Goal: Obtain resource: Obtain resource

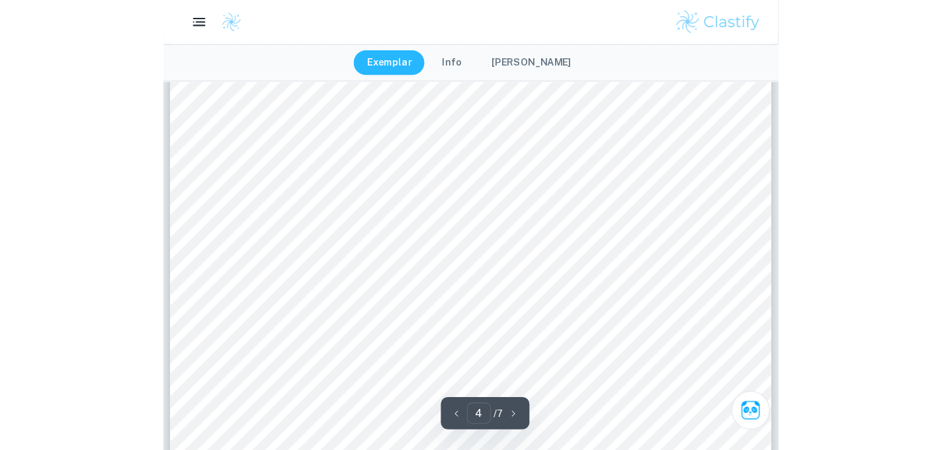
scroll to position [2706, 0]
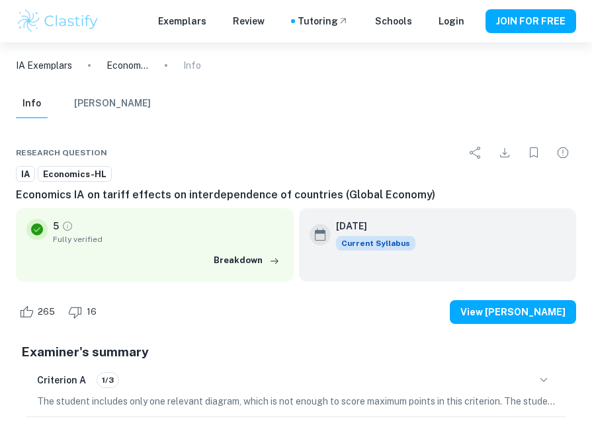
type input "4"
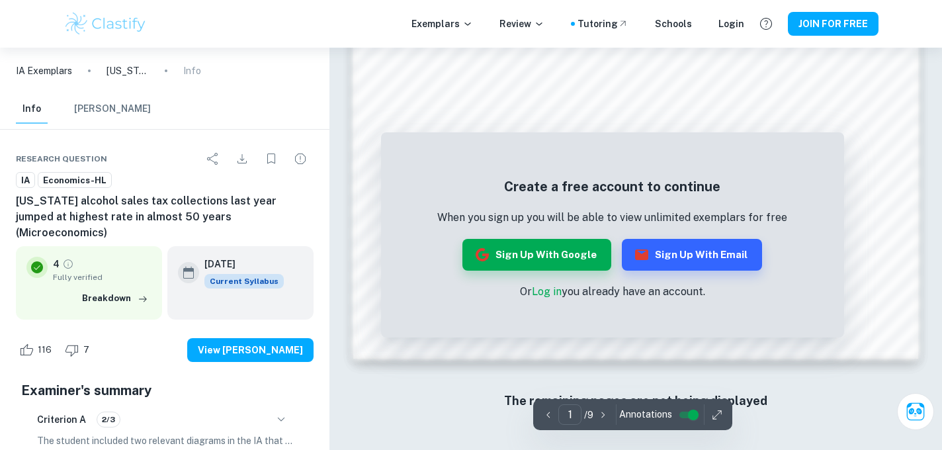
scroll to position [1171, 0]
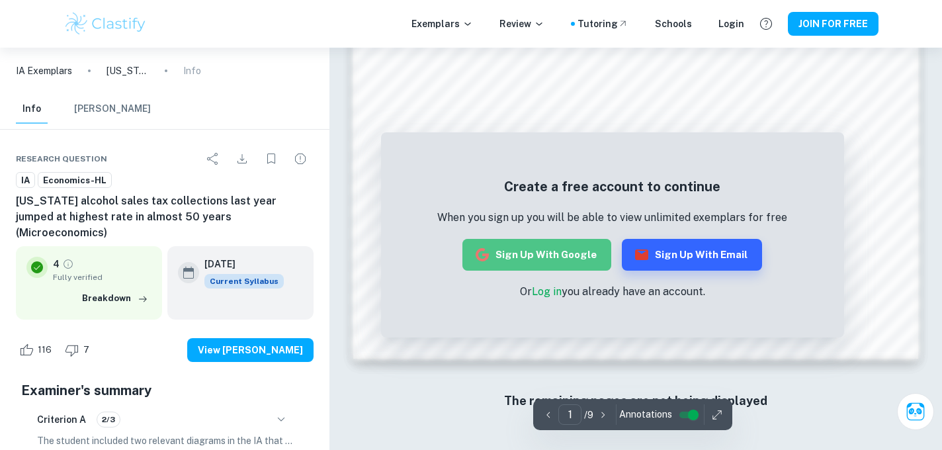
click at [570, 250] on button "Sign up with Google" at bounding box center [536, 255] width 149 height 32
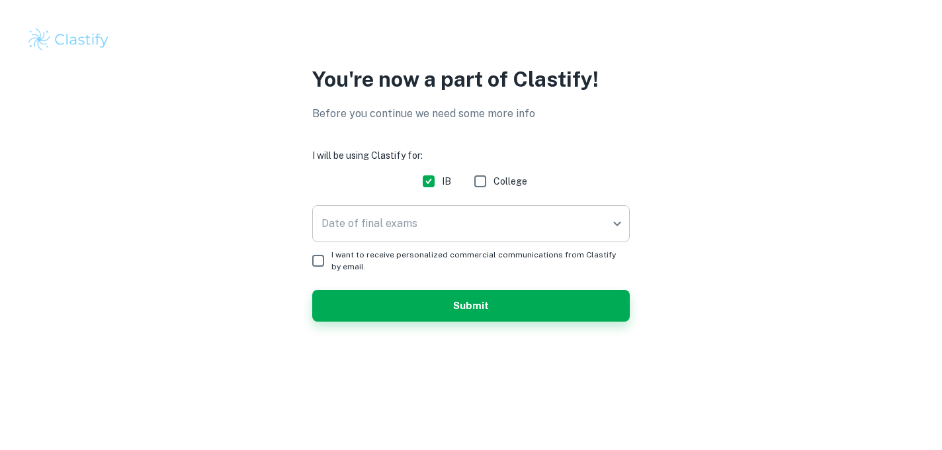
click at [543, 228] on body "We value your privacy We use cookies to enhance your browsing experience, serve…" at bounding box center [471, 225] width 942 height 450
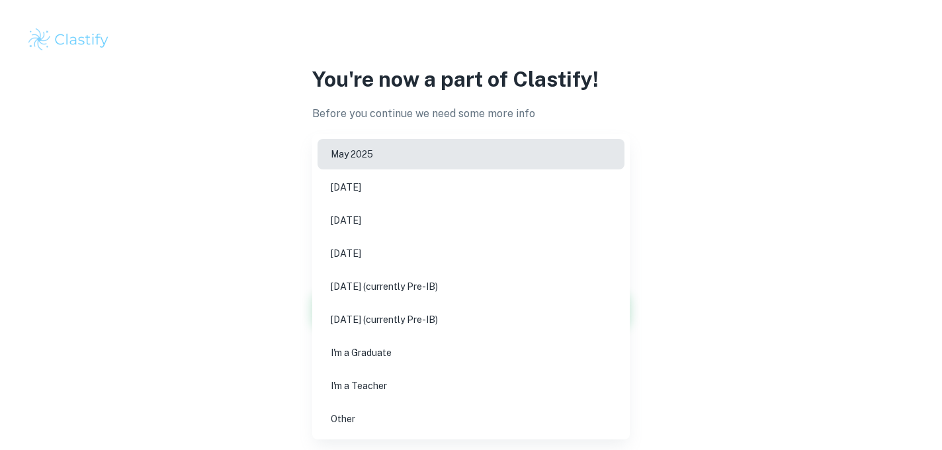
click at [535, 197] on li "November 2025" at bounding box center [471, 187] width 307 height 30
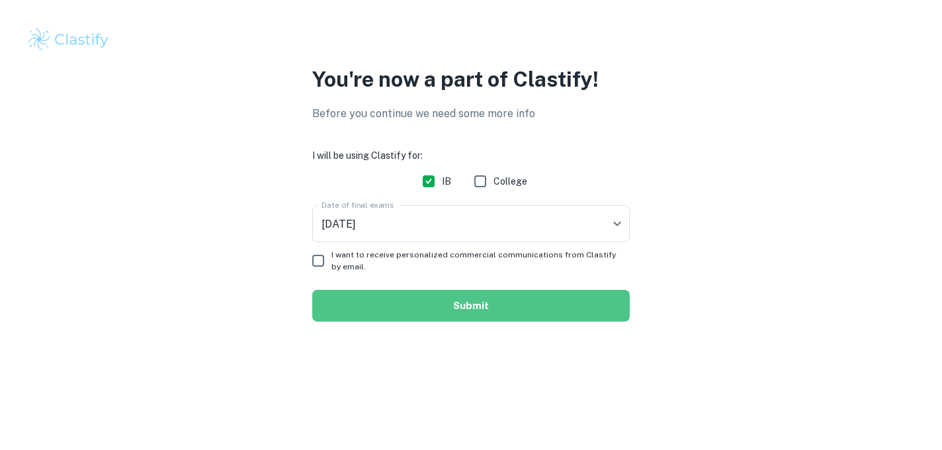
click at [532, 313] on button "Submit" at bounding box center [471, 306] width 318 height 32
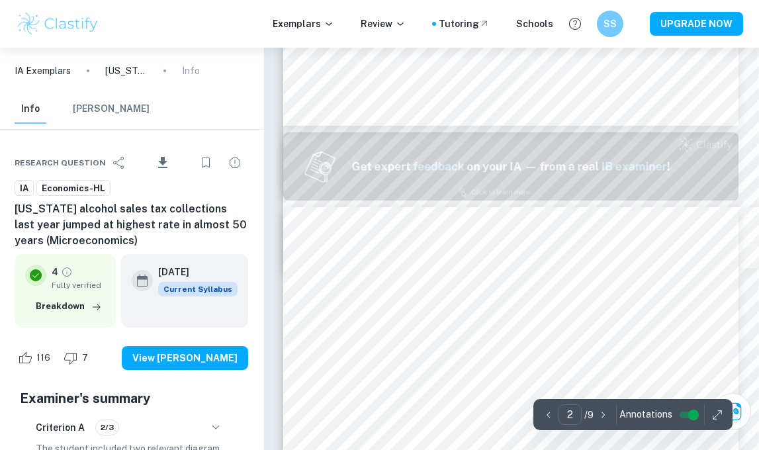
scroll to position [538, 1]
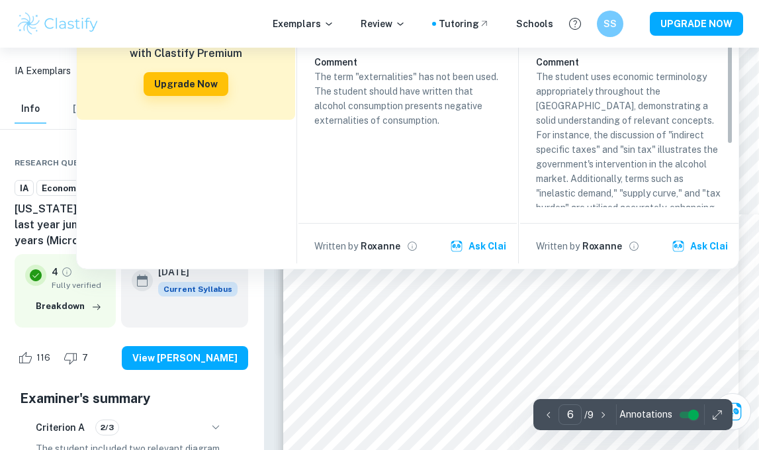
type input "7"
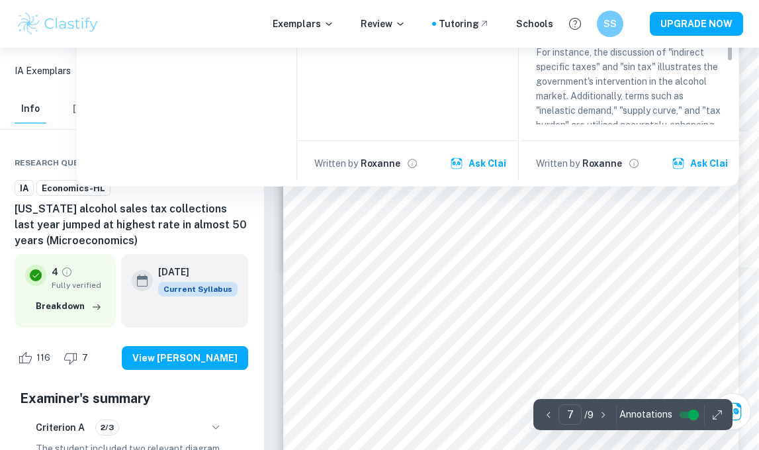
scroll to position [3658, 1]
